Goal: Task Accomplishment & Management: Complete application form

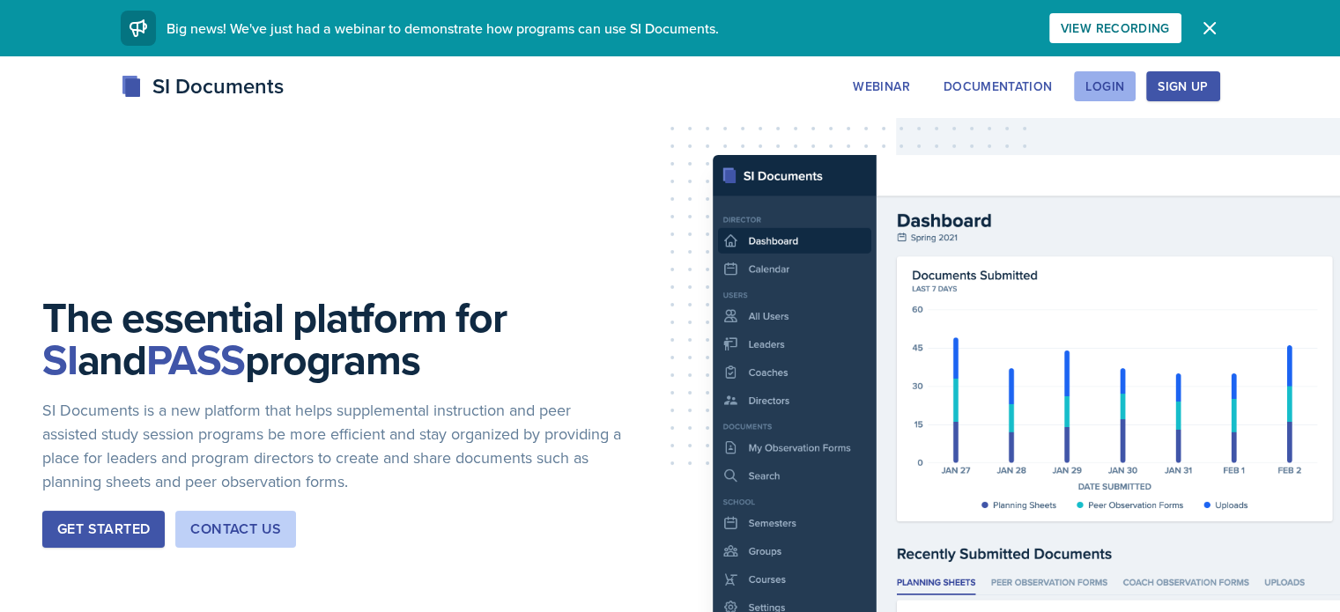
click at [1124, 80] on div "Login" at bounding box center [1105, 86] width 39 height 14
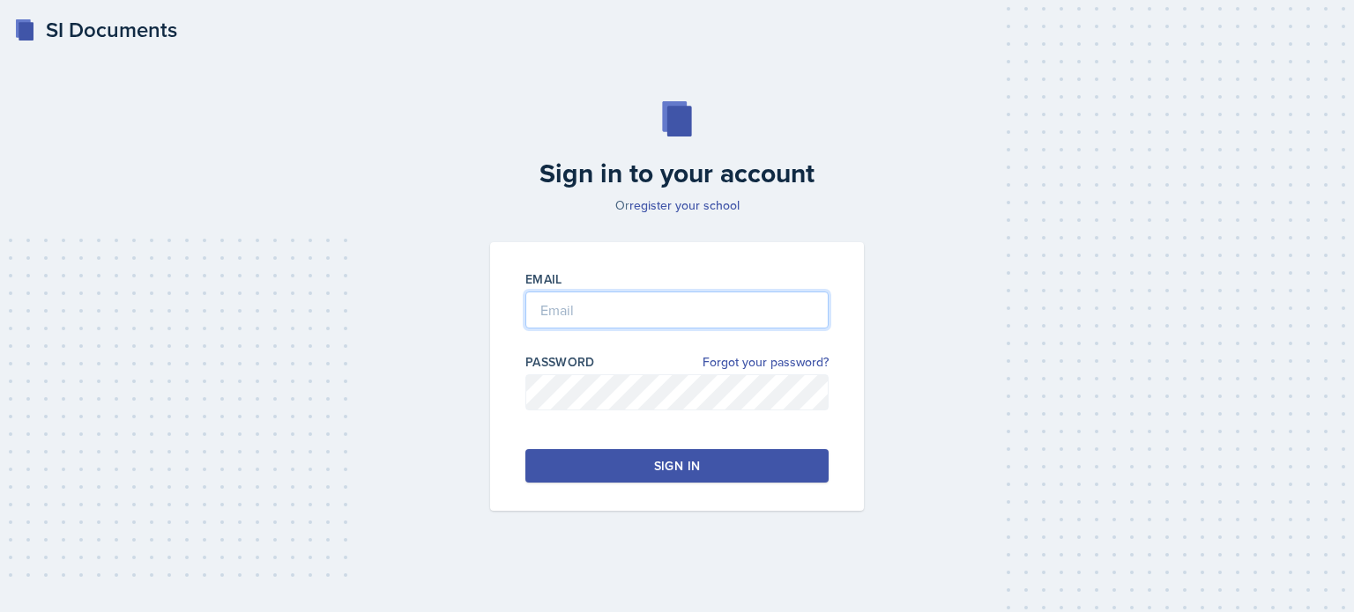
click at [574, 312] on input "email" at bounding box center [676, 310] width 303 height 37
type input "[EMAIL_ADDRESS][DOMAIN_NAME]"
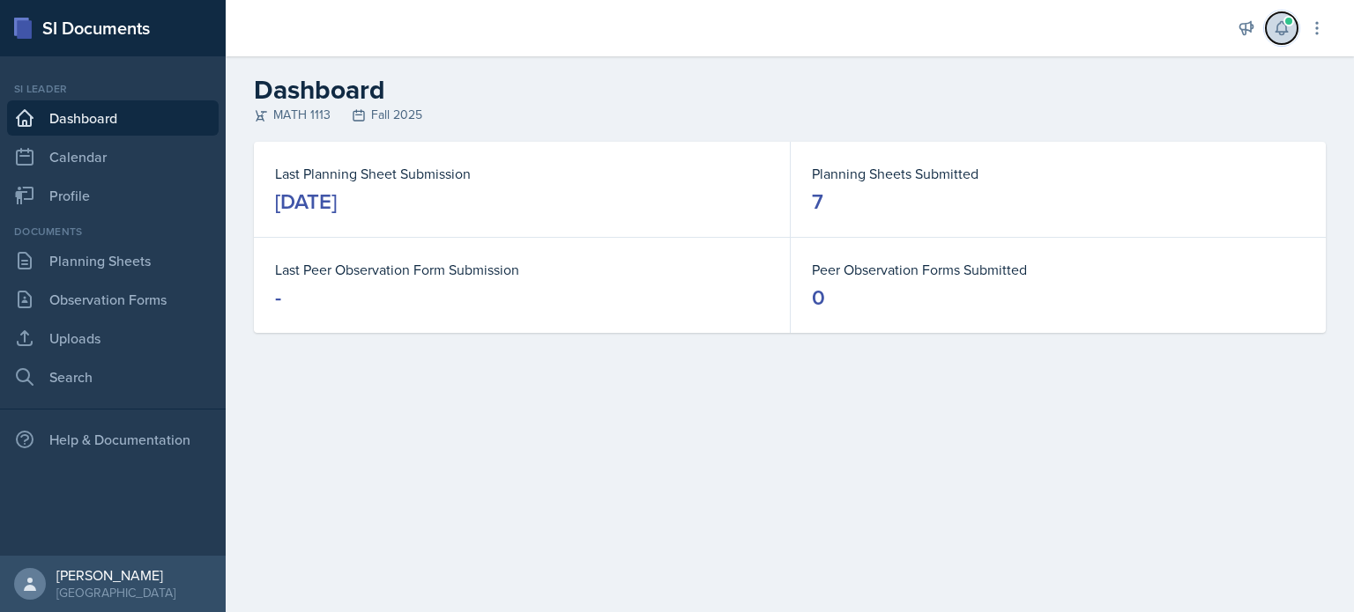
click at [1290, 20] on span at bounding box center [1288, 21] width 11 height 11
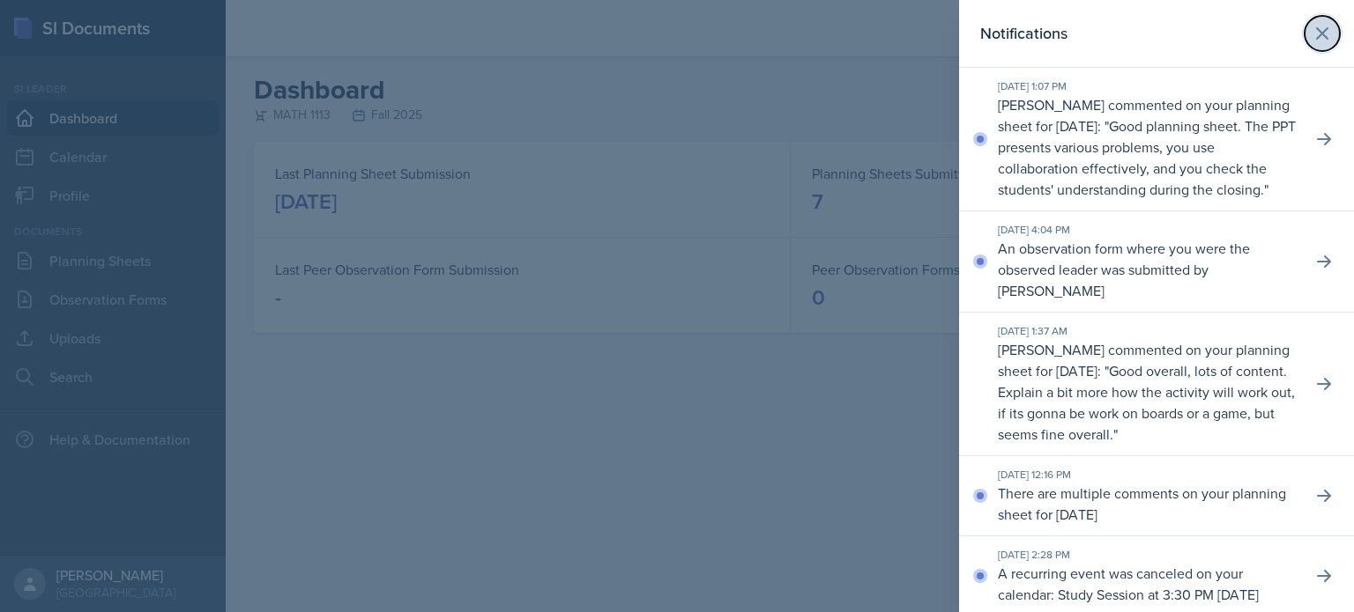
click at [1313, 20] on button at bounding box center [1321, 33] width 35 height 35
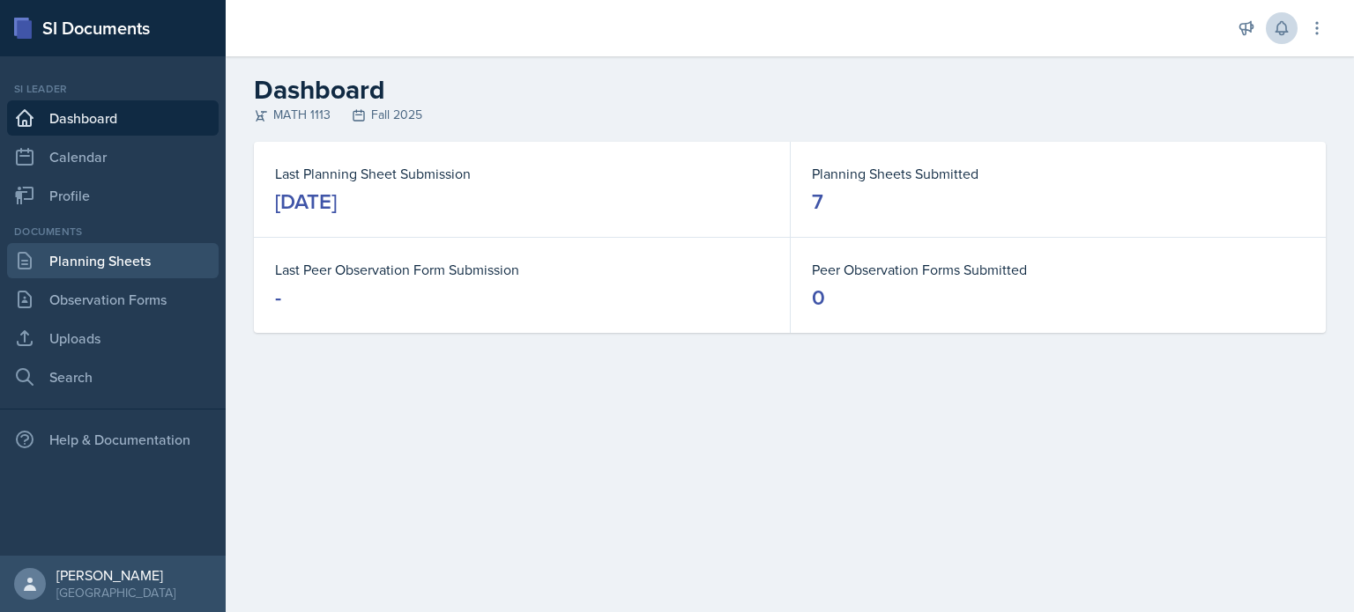
click at [136, 249] on link "Planning Sheets" at bounding box center [112, 260] width 211 height 35
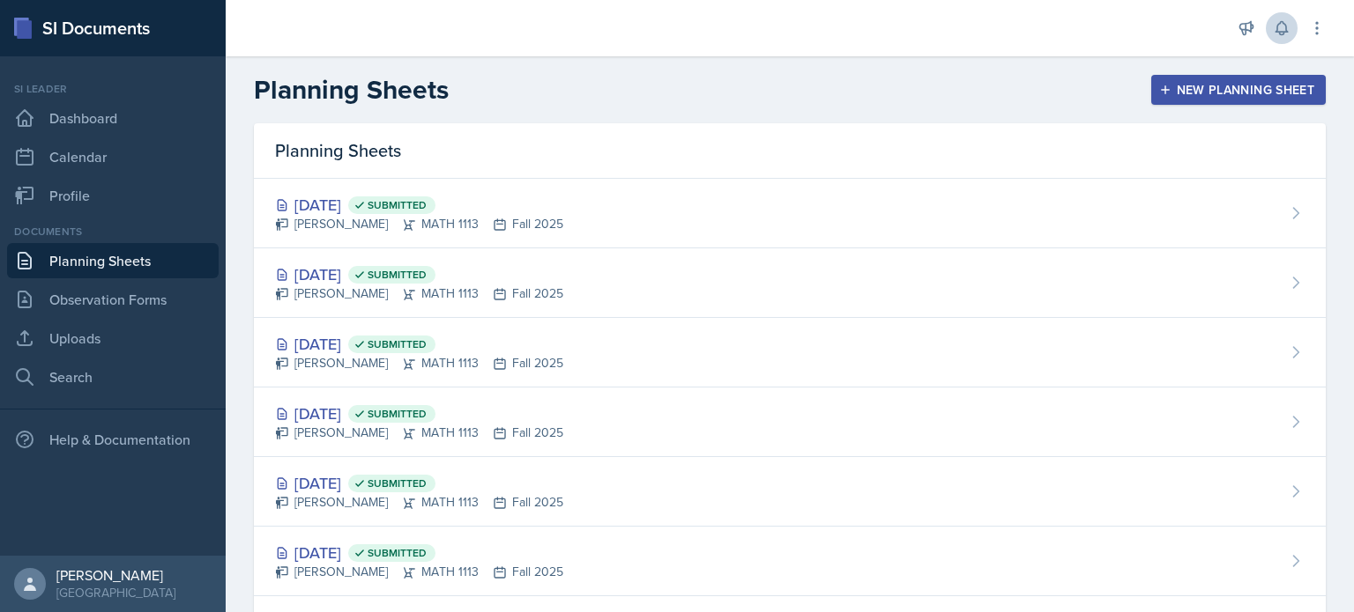
click at [1163, 92] on div "New Planning Sheet" at bounding box center [1238, 90] width 152 height 14
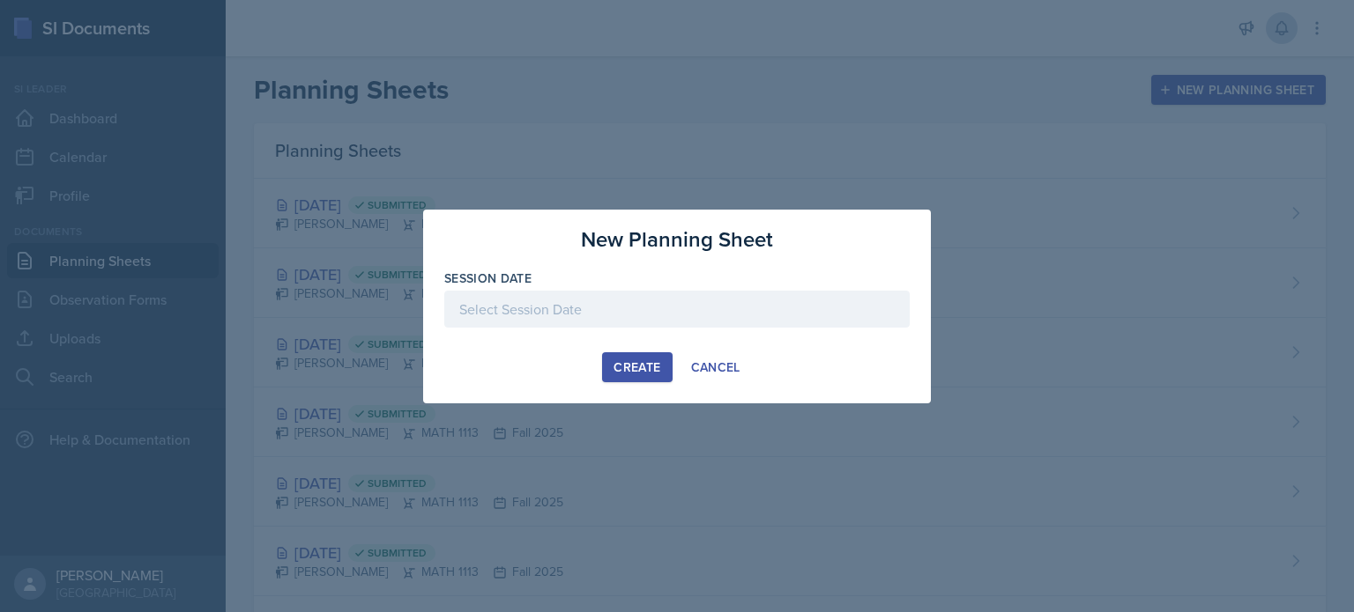
click at [648, 295] on div at bounding box center [676, 309] width 465 height 37
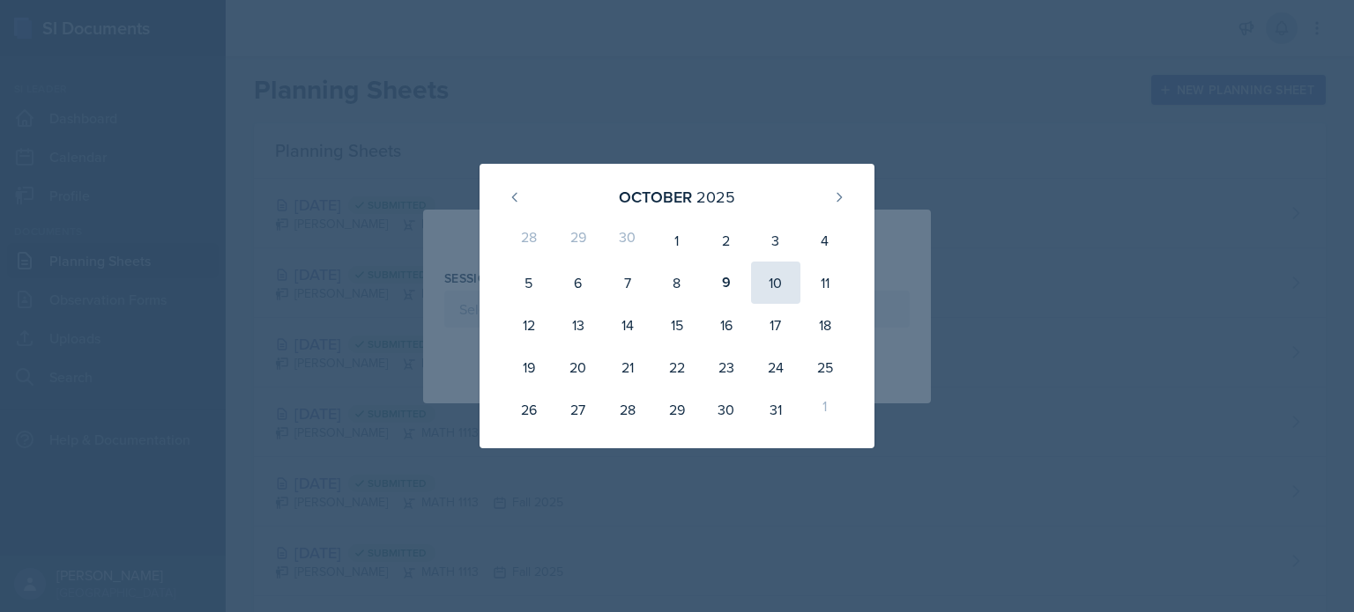
click at [786, 278] on div "10" at bounding box center [775, 283] width 49 height 42
type input "[DATE]"
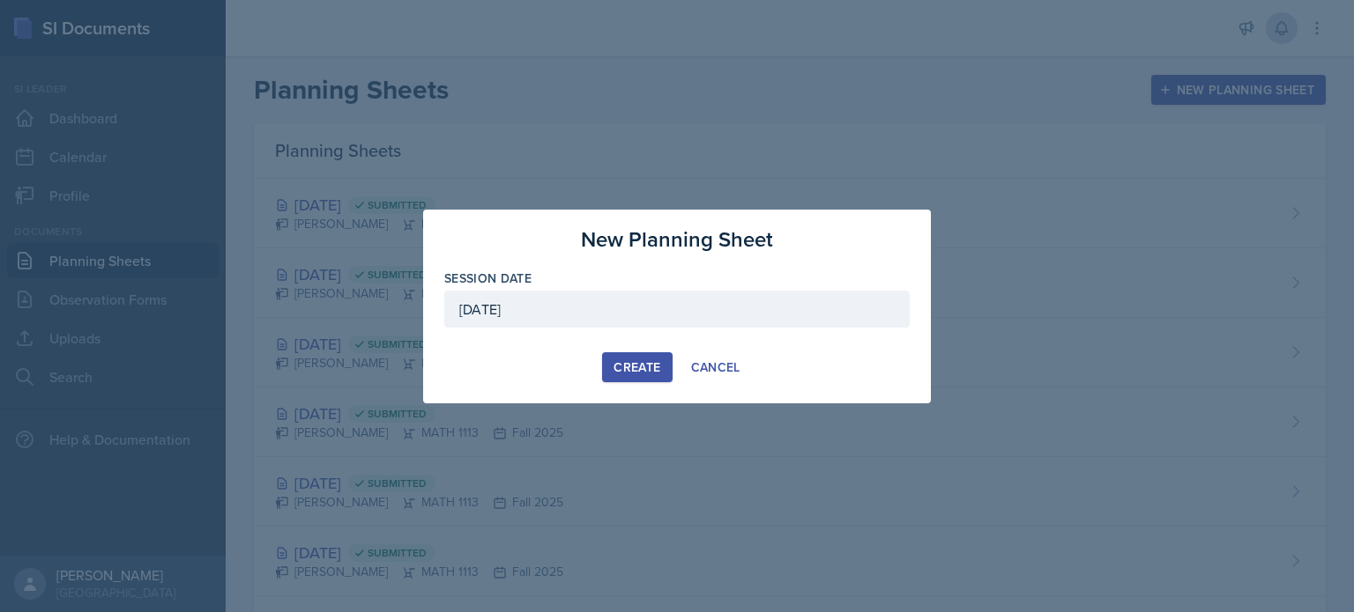
click at [641, 360] on div "Create" at bounding box center [636, 367] width 47 height 14
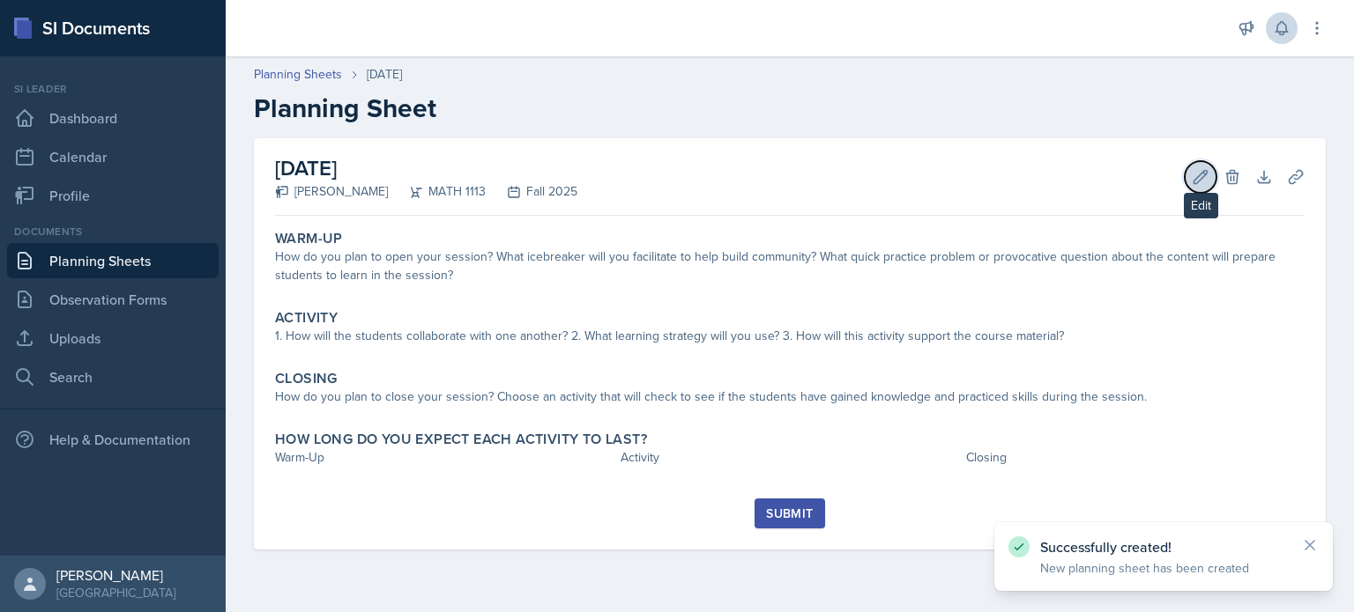
click at [1195, 173] on icon at bounding box center [1200, 177] width 18 height 18
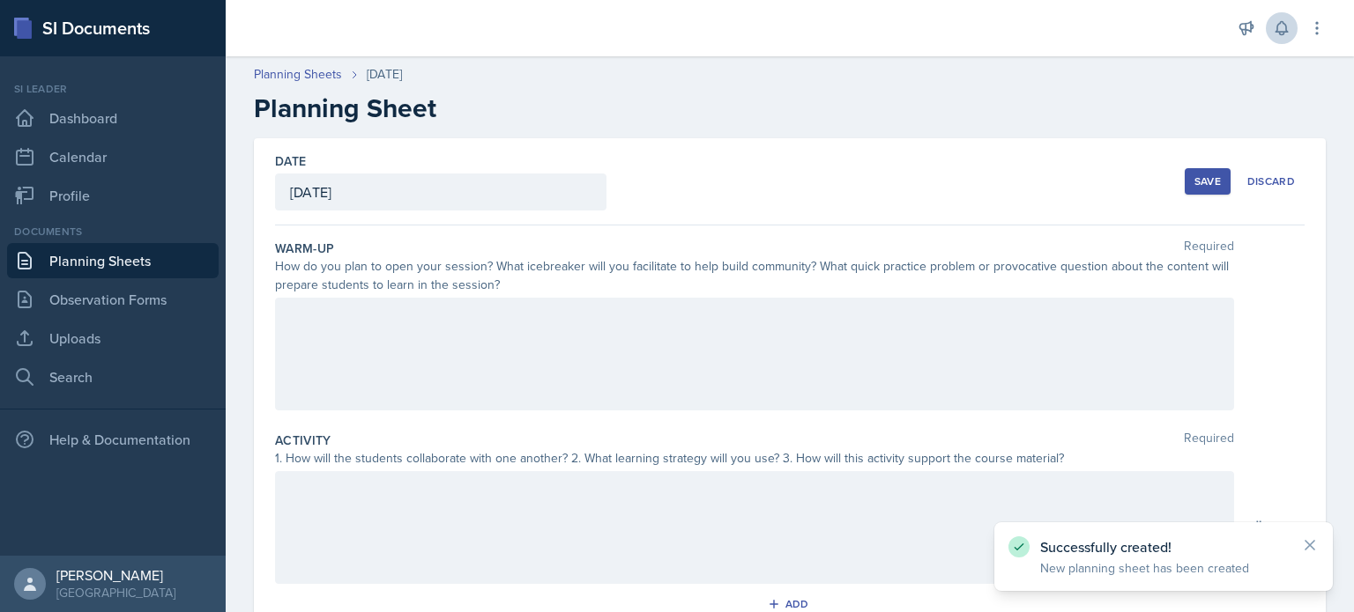
drag, startPoint x: 674, startPoint y: 398, endPoint x: 663, endPoint y: 357, distance: 43.0
click at [663, 357] on div at bounding box center [754, 354] width 959 height 113
click at [314, 359] on div "Cancelled session" at bounding box center [754, 354] width 959 height 113
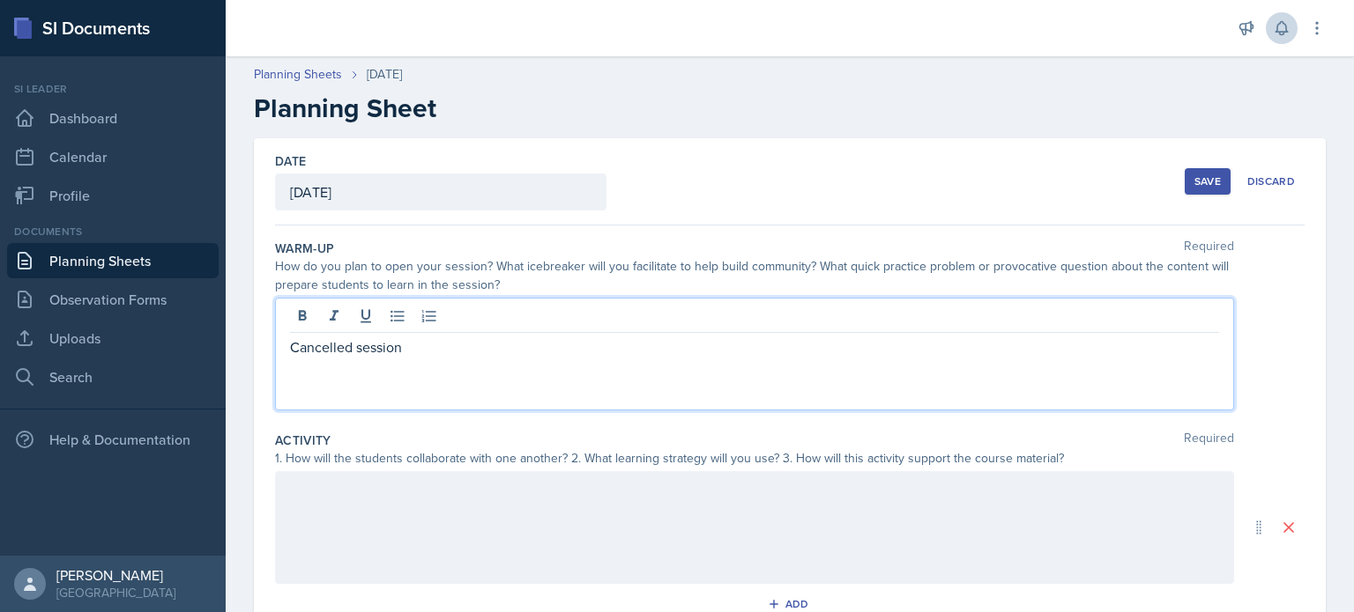
click at [310, 352] on p "Cancelled session" at bounding box center [754, 347] width 929 height 21
copy p "Cancelled"
click at [475, 339] on p "Cancelled session" at bounding box center [754, 347] width 929 height 21
click at [475, 339] on p "Cancelled session due to test being last class" at bounding box center [754, 347] width 929 height 21
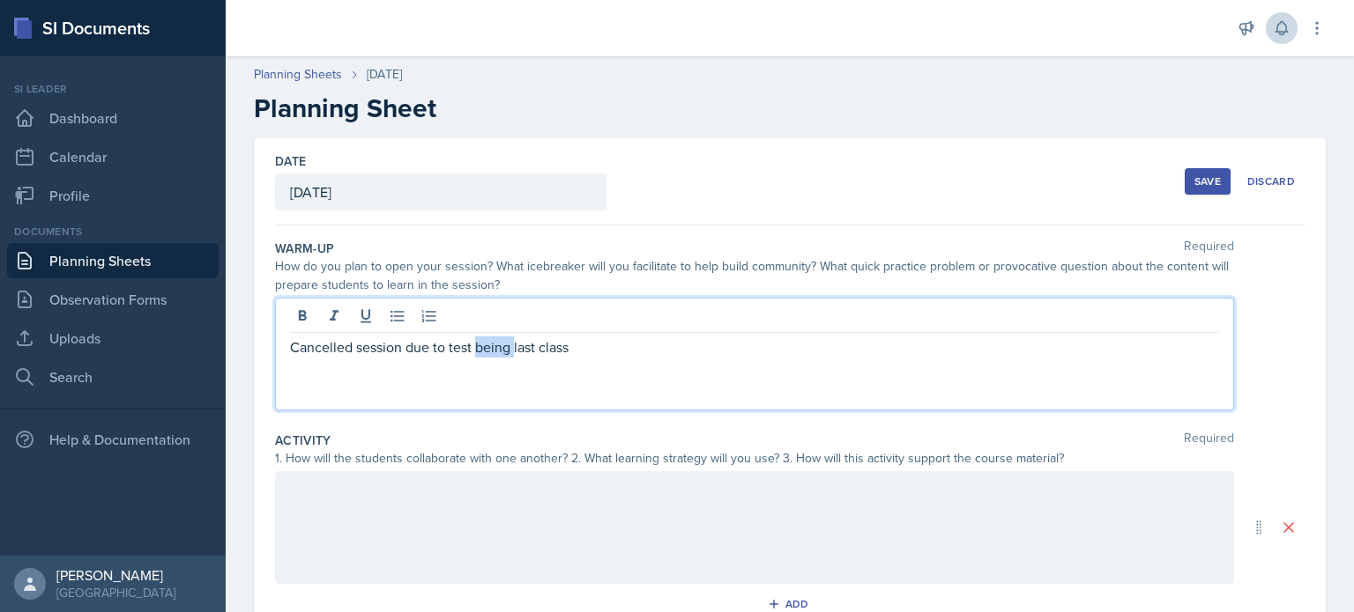
click at [475, 339] on p "Cancelled session due to test being last class" at bounding box center [754, 347] width 929 height 21
copy p "Cancelled session due to test being last class"
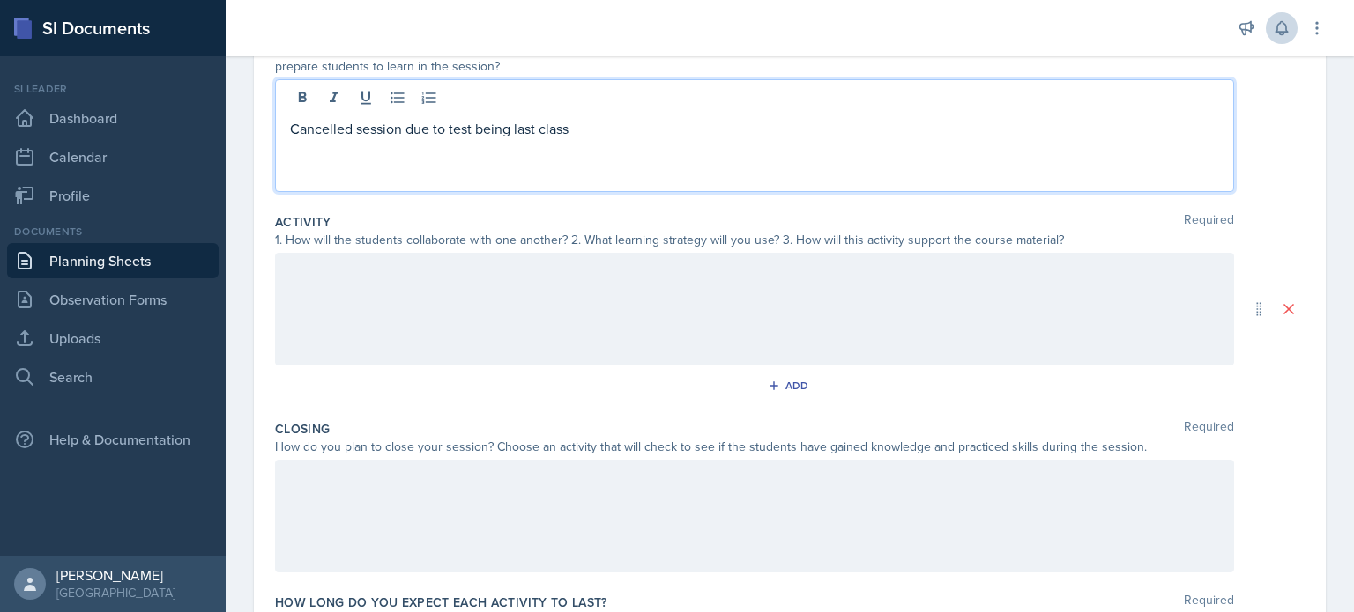
click at [463, 359] on div at bounding box center [754, 309] width 959 height 113
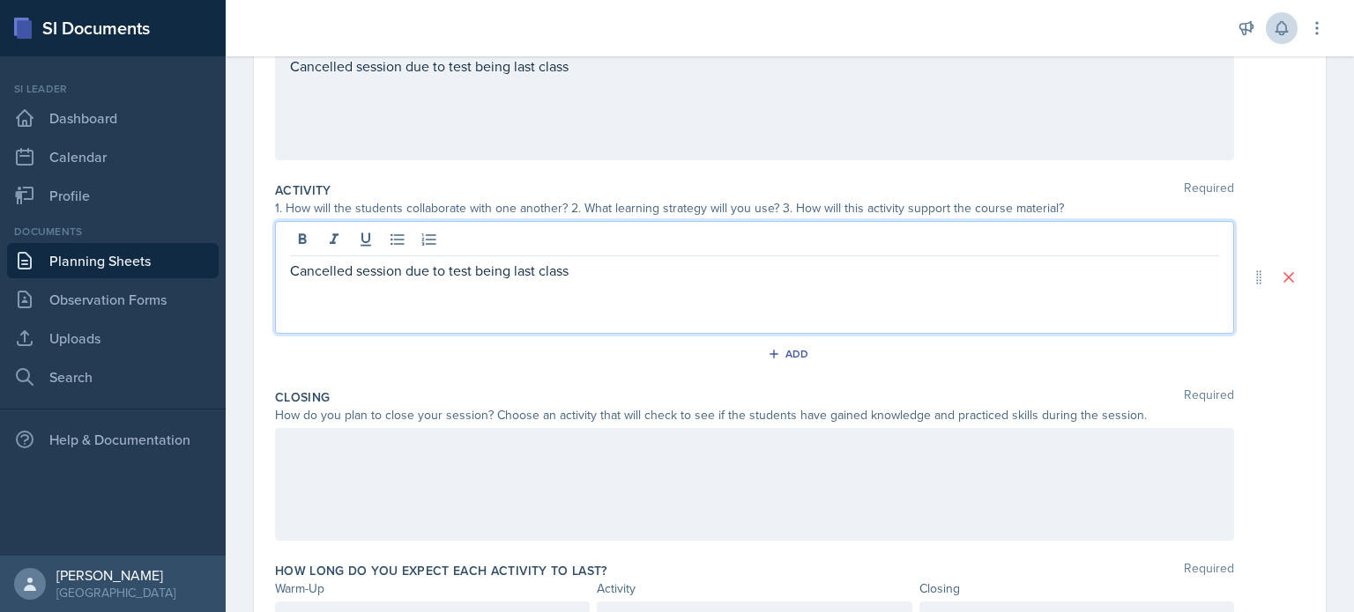
scroll to position [345, 0]
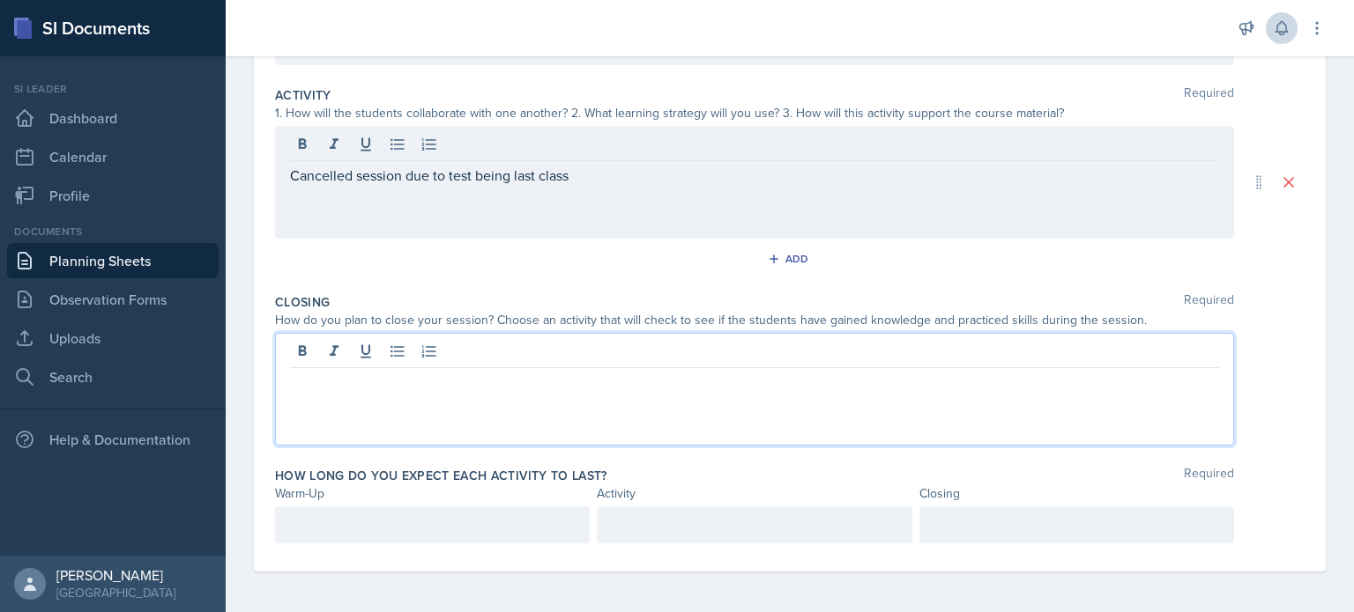
click at [463, 359] on div at bounding box center [754, 389] width 959 height 113
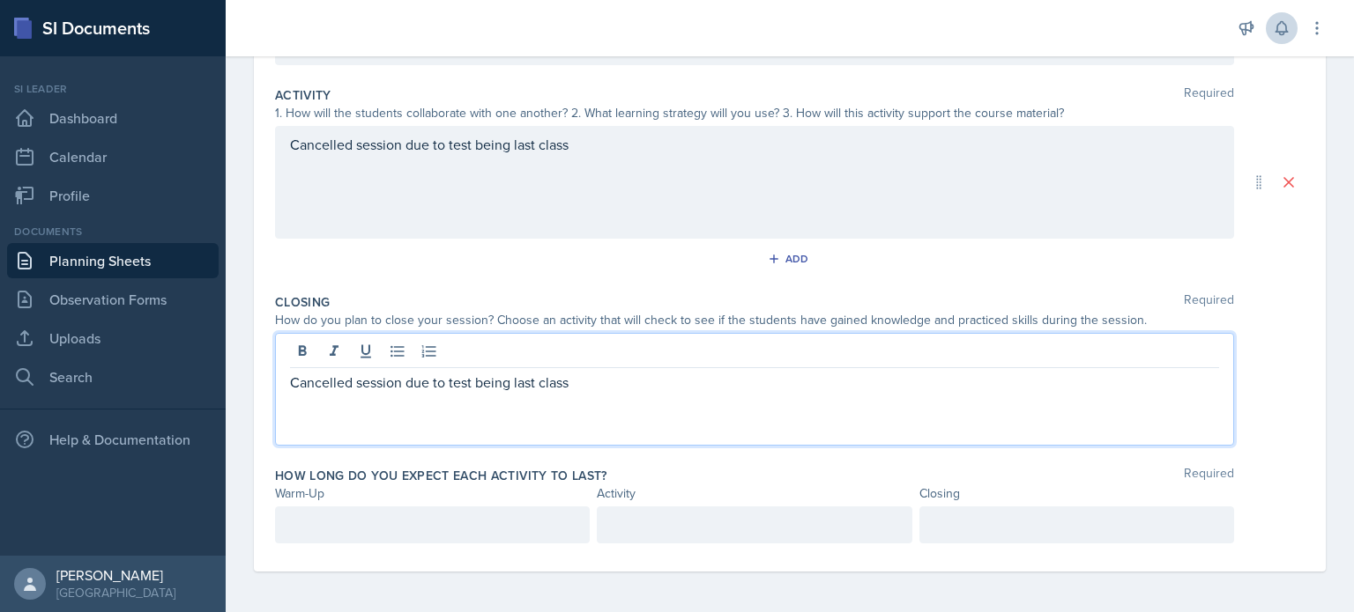
scroll to position [0, 0]
click at [451, 520] on p at bounding box center [432, 525] width 285 height 21
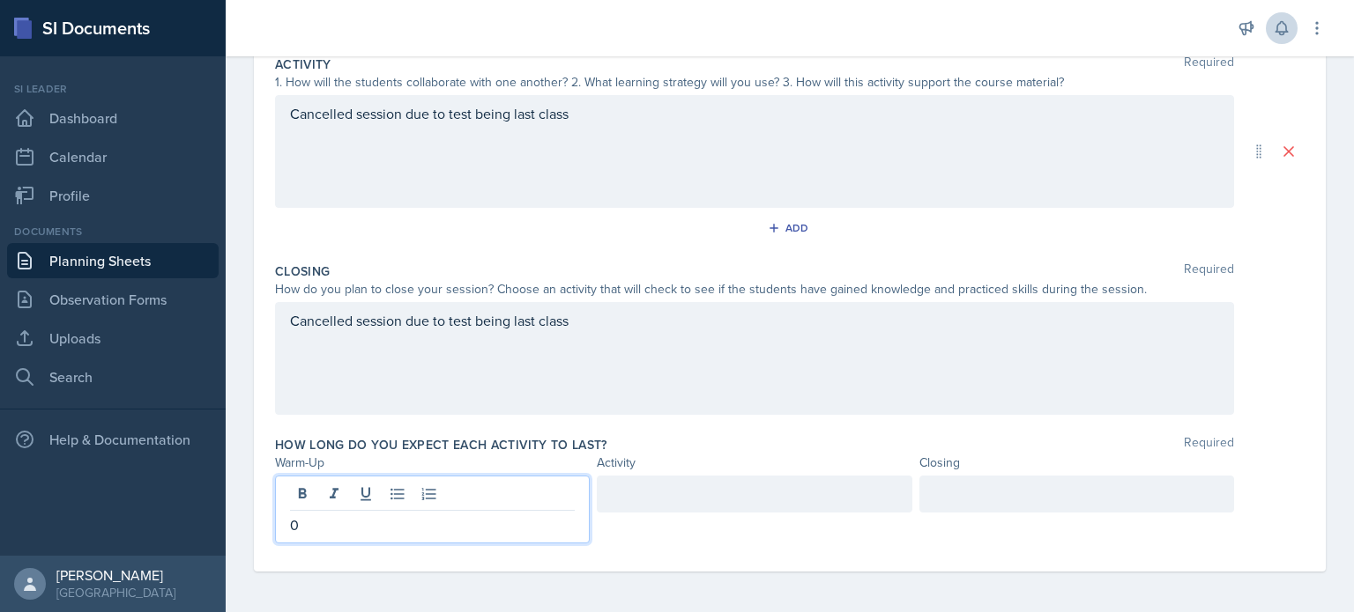
click at [645, 499] on div at bounding box center [754, 494] width 315 height 37
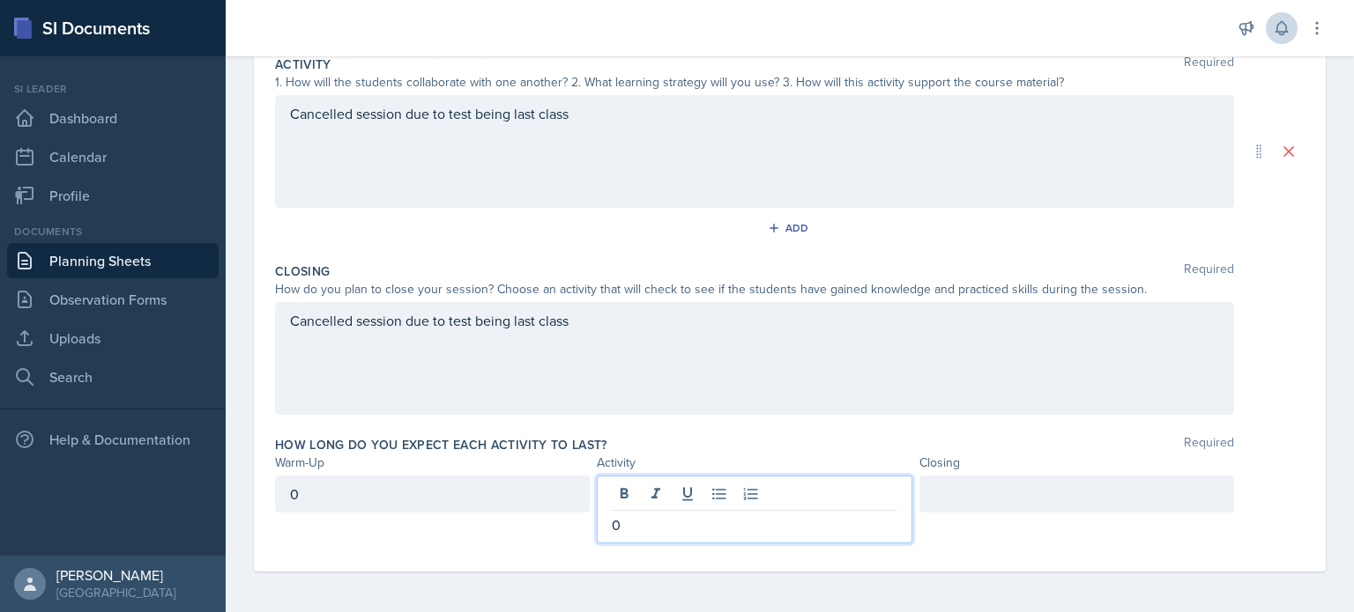
click at [928, 499] on div at bounding box center [1076, 494] width 315 height 37
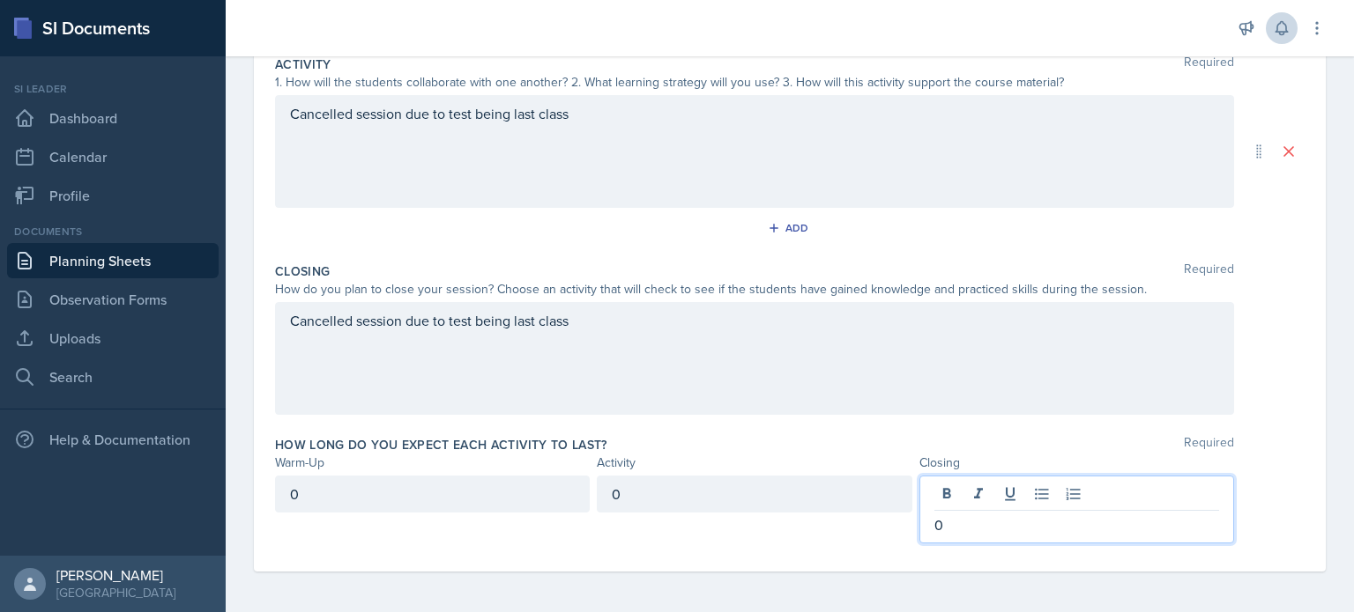
scroll to position [0, 0]
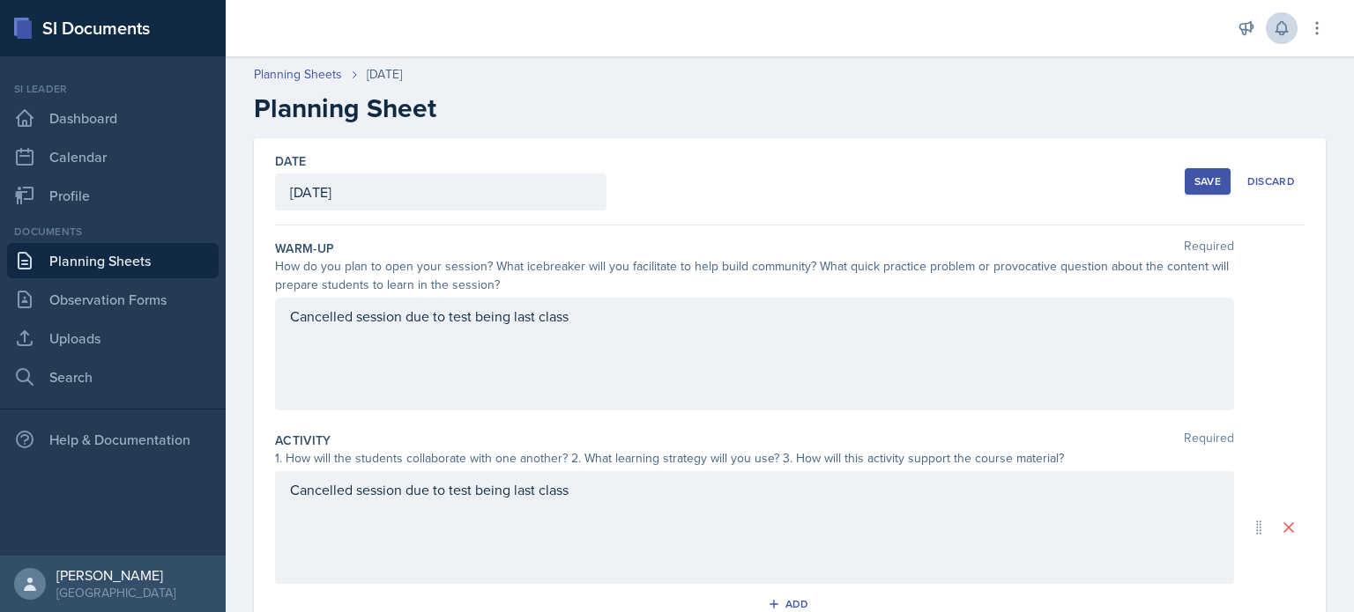
click at [1194, 186] on div "Save" at bounding box center [1207, 181] width 26 height 14
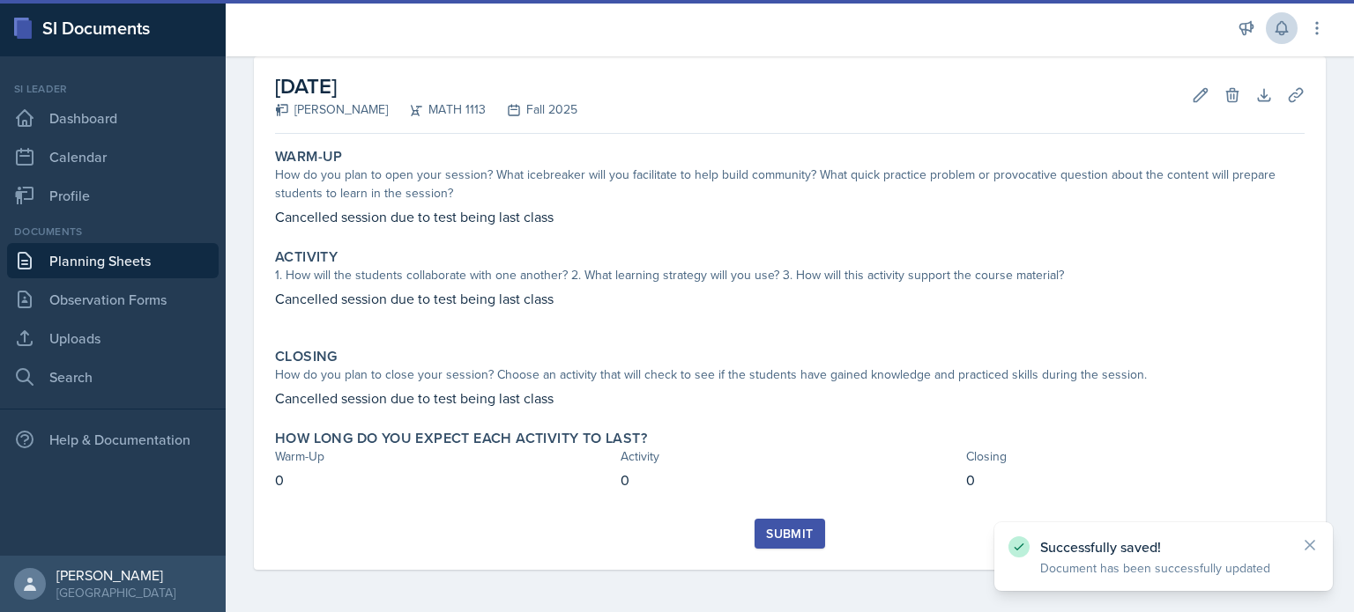
scroll to position [81, 0]
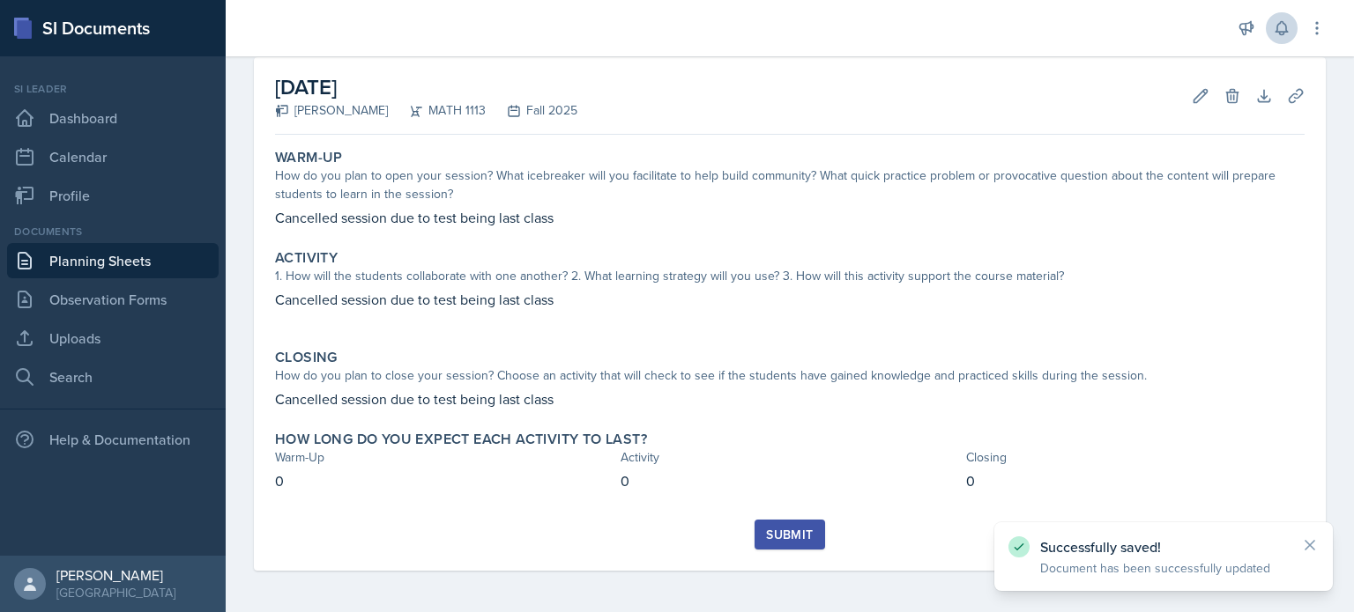
click at [784, 535] on div "Submit" at bounding box center [789, 535] width 47 height 14
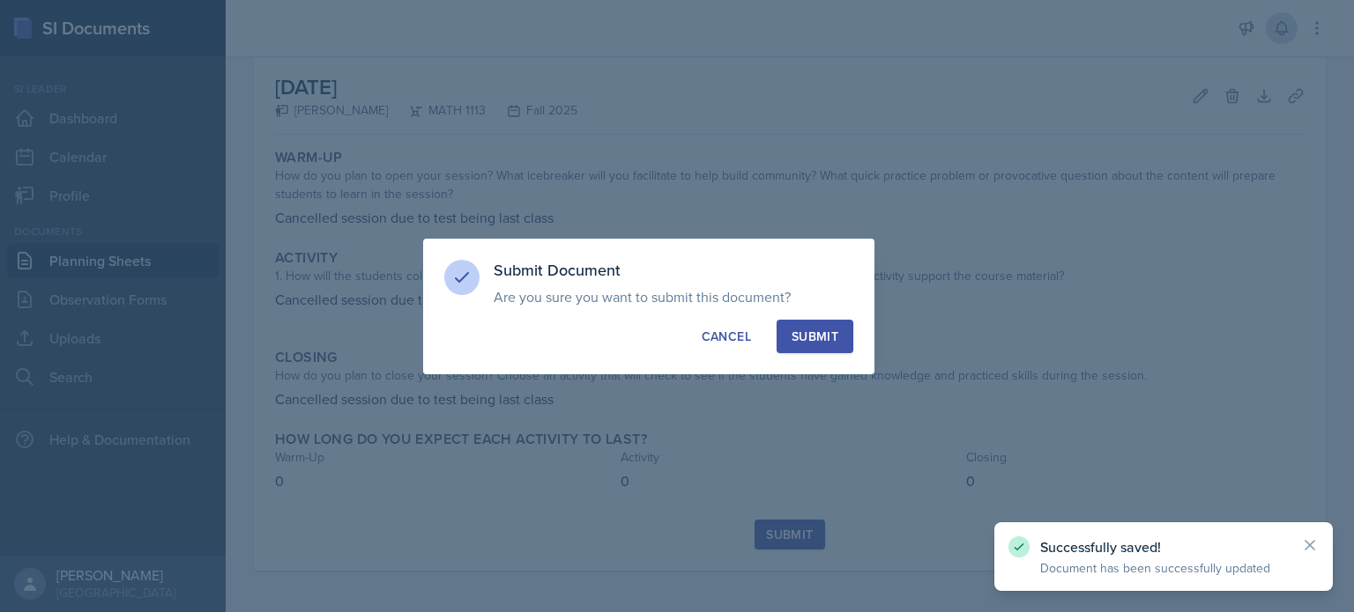
click at [817, 338] on div "Submit" at bounding box center [814, 337] width 47 height 18
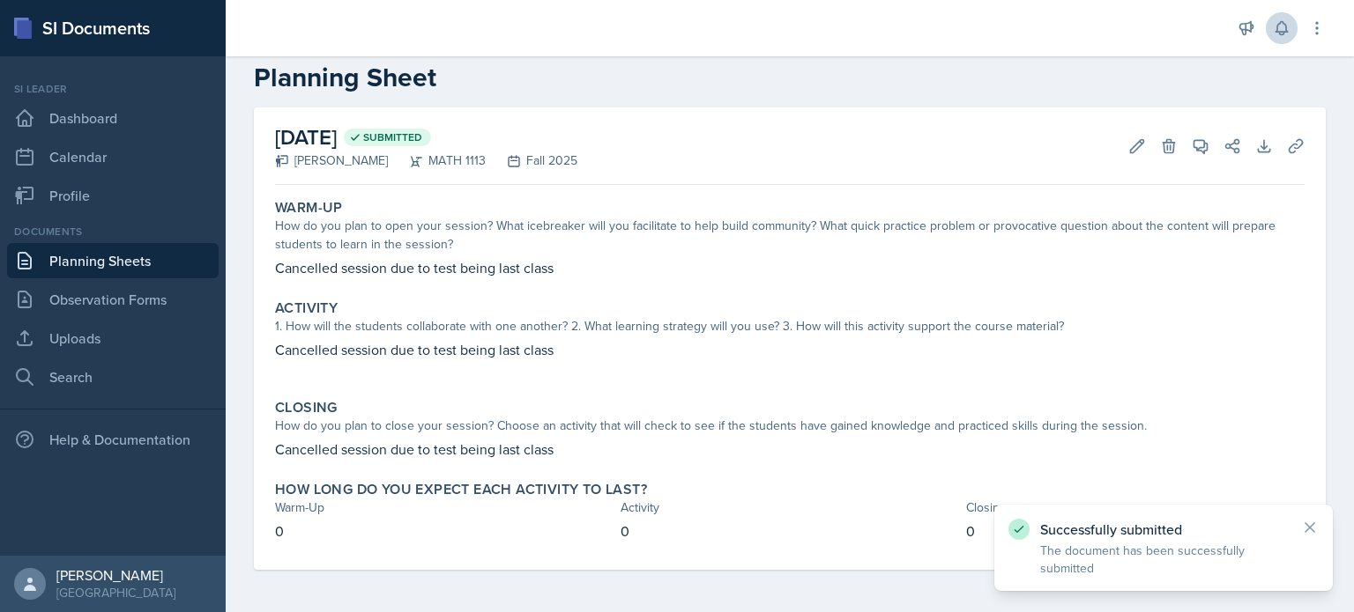
scroll to position [30, 0]
